Goal: Check status: Check status

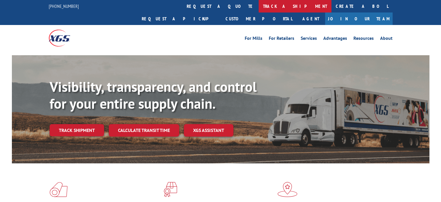
click at [259, 8] on link "track a shipment" at bounding box center [295, 6] width 73 height 12
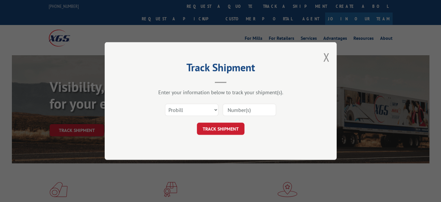
click at [236, 108] on input at bounding box center [249, 110] width 53 height 12
paste input "17588996"
type input "17588996"
click at [226, 124] on button "TRACK SHIPMENT" at bounding box center [221, 128] width 48 height 12
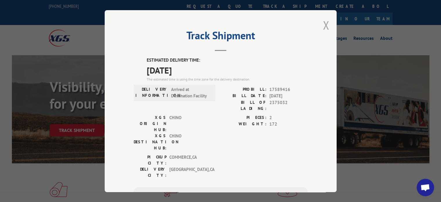
click at [323, 23] on button "Close modal" at bounding box center [326, 24] width 6 height 15
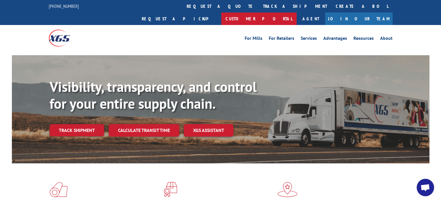
click at [297, 12] on link "Customer Portal" at bounding box center [258, 18] width 75 height 12
